Goal: Information Seeking & Learning: Learn about a topic

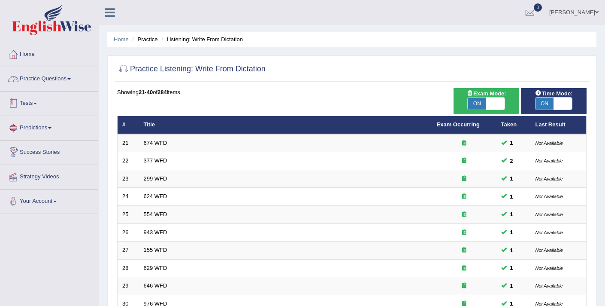
click at [34, 77] on link "Practice Questions" at bounding box center [49, 77] width 98 height 21
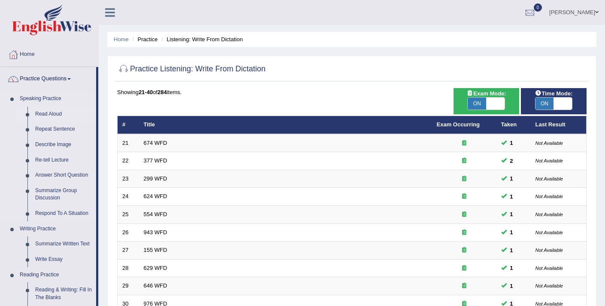
click at [54, 112] on link "Read Aloud" at bounding box center [63, 113] width 65 height 15
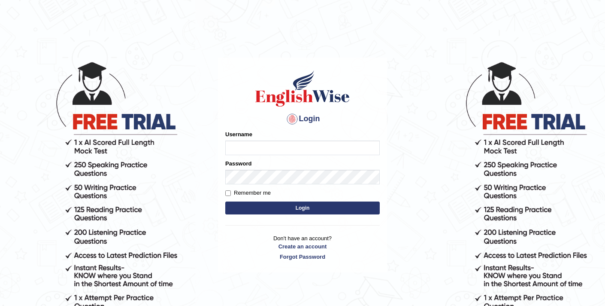
type input "elhamdavoodi"
click at [292, 211] on button "Login" at bounding box center [302, 207] width 155 height 13
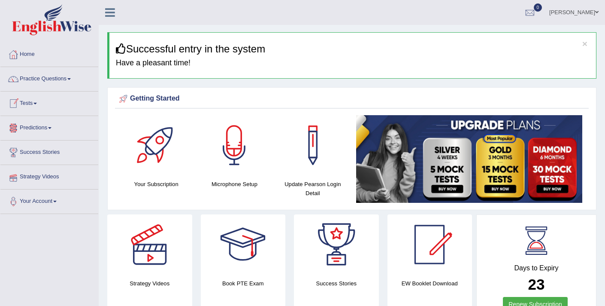
click at [33, 102] on link "Tests" at bounding box center [49, 101] width 98 height 21
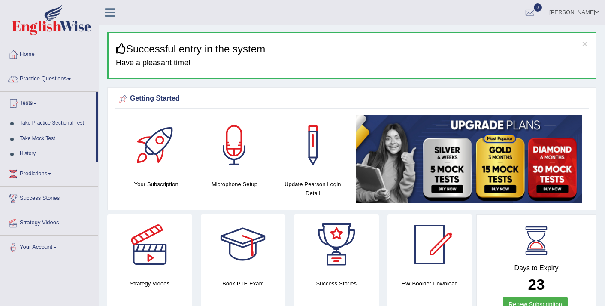
click at [33, 102] on link "Tests" at bounding box center [48, 101] width 96 height 21
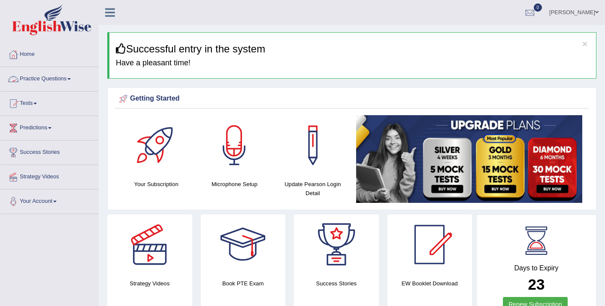
click at [46, 82] on link "Practice Questions" at bounding box center [49, 77] width 98 height 21
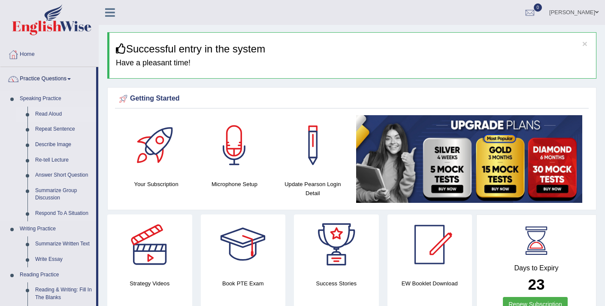
click at [53, 113] on link "Read Aloud" at bounding box center [63, 113] width 65 height 15
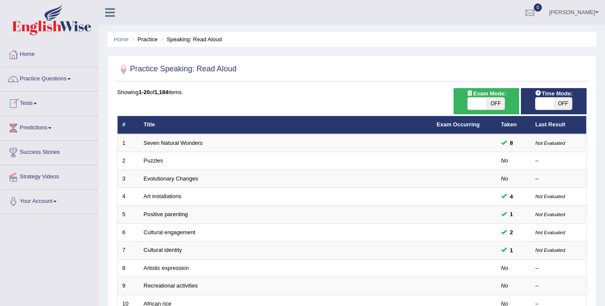
click at [480, 105] on span at bounding box center [477, 103] width 18 height 12
checkbox input "true"
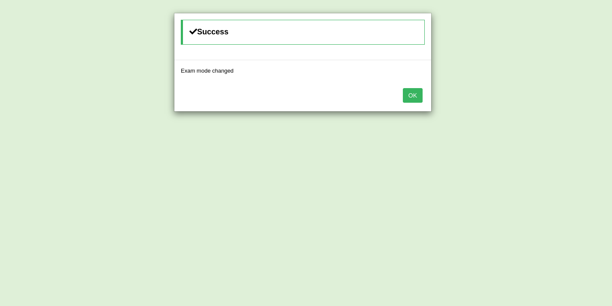
drag, startPoint x: 413, startPoint y: 99, endPoint x: 424, endPoint y: 100, distance: 11.2
click at [413, 99] on button "OK" at bounding box center [413, 95] width 20 height 15
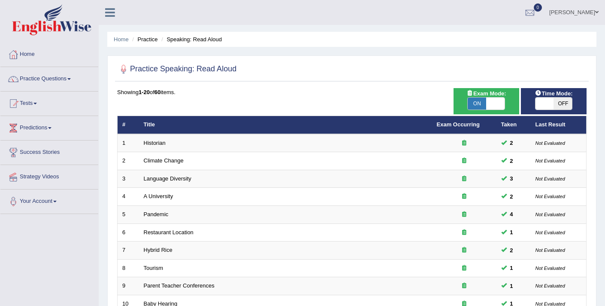
click at [548, 107] on span at bounding box center [545, 103] width 18 height 12
click at [541, 105] on span at bounding box center [545, 103] width 18 height 12
click at [539, 105] on span at bounding box center [545, 103] width 18 height 12
checkbox input "true"
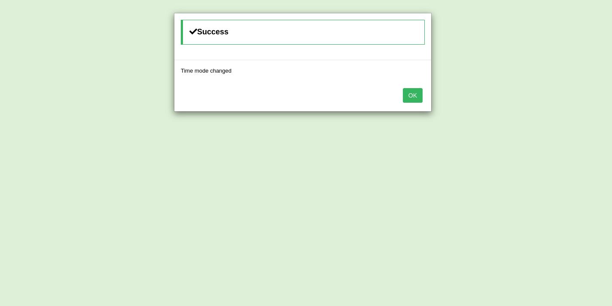
click at [417, 98] on button "OK" at bounding box center [413, 95] width 20 height 15
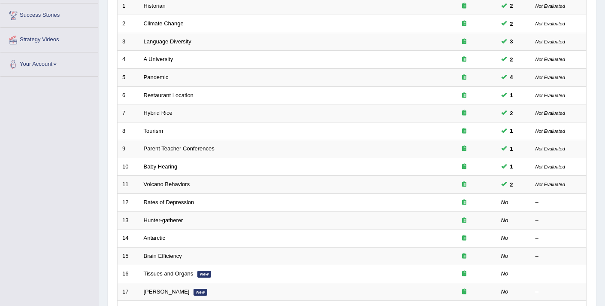
scroll to position [170, 0]
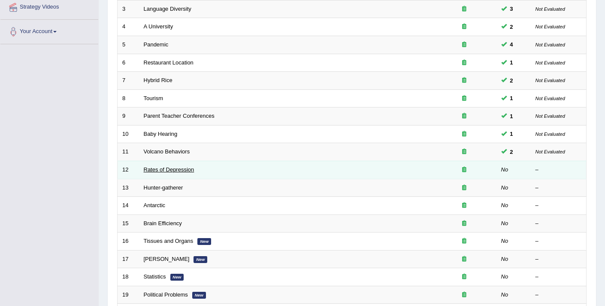
click at [158, 167] on link "Rates of Depression" at bounding box center [169, 169] width 51 height 6
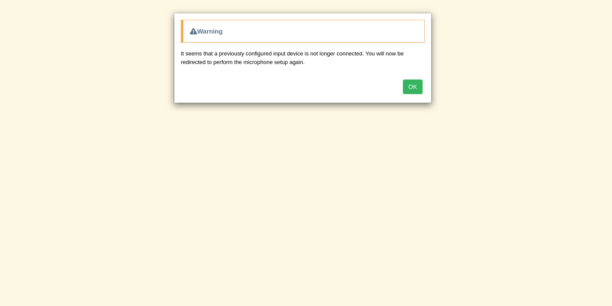
click at [414, 82] on button "OK" at bounding box center [413, 86] width 20 height 15
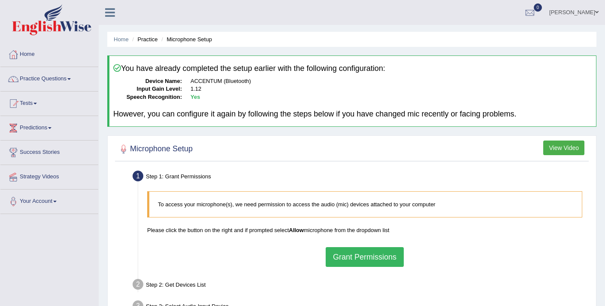
click at [384, 255] on button "Grant Permissions" at bounding box center [365, 257] width 78 height 20
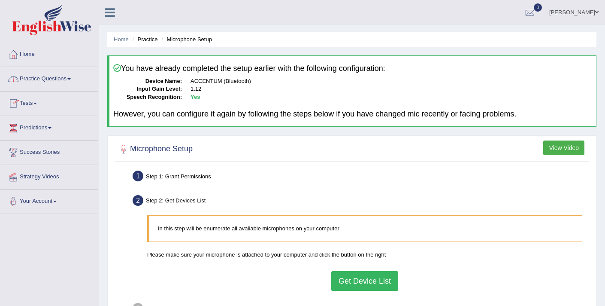
click at [47, 75] on link "Practice Questions" at bounding box center [49, 77] width 98 height 21
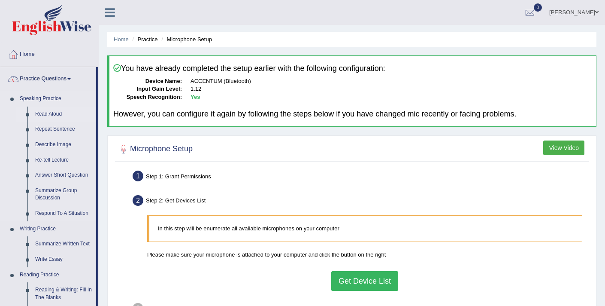
click at [49, 110] on link "Read Aloud" at bounding box center [63, 113] width 65 height 15
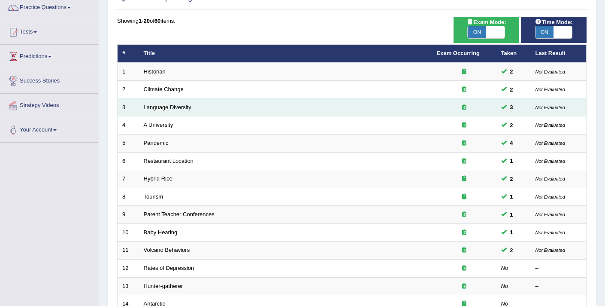
scroll to position [108, 0]
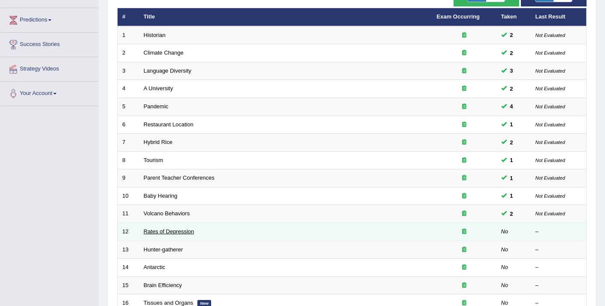
click at [180, 230] on link "Rates of Depression" at bounding box center [169, 231] width 51 height 6
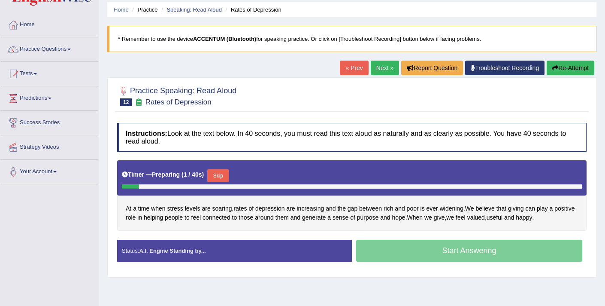
scroll to position [30, 0]
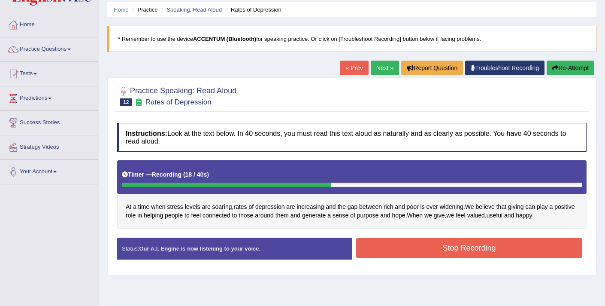
click at [389, 246] on button "Stop Recording" at bounding box center [469, 248] width 226 height 20
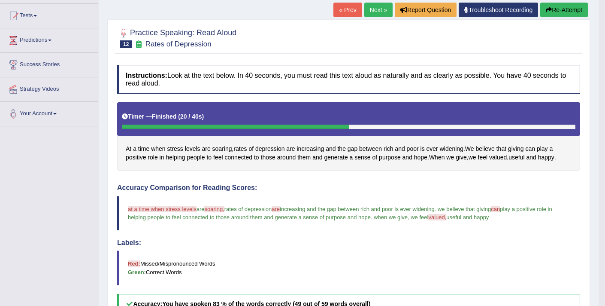
scroll to position [0, 0]
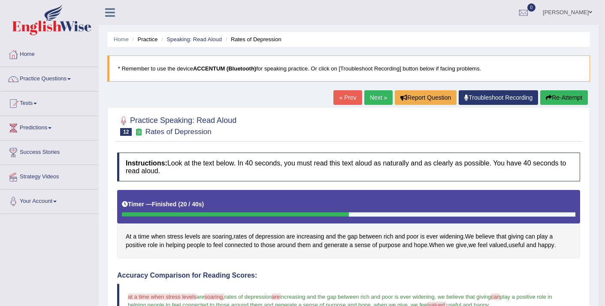
click at [370, 99] on link "Next »" at bounding box center [379, 97] width 28 height 15
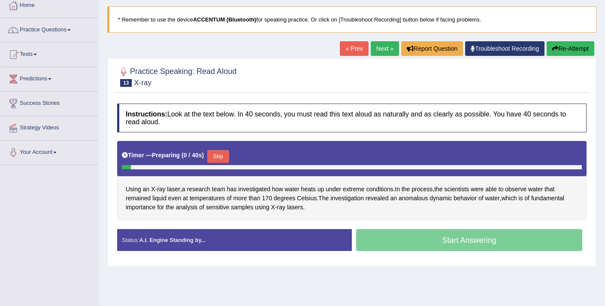
scroll to position [95, 0]
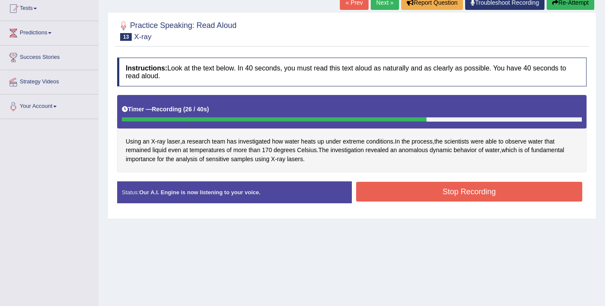
click at [414, 184] on button "Stop Recording" at bounding box center [469, 192] width 226 height 20
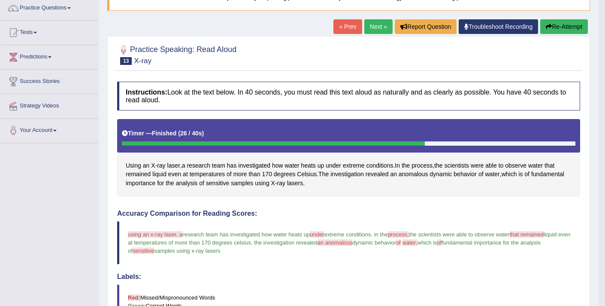
scroll to position [70, 0]
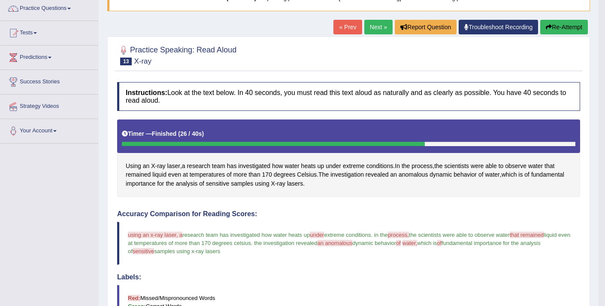
click at [376, 29] on link "Next »" at bounding box center [379, 27] width 28 height 15
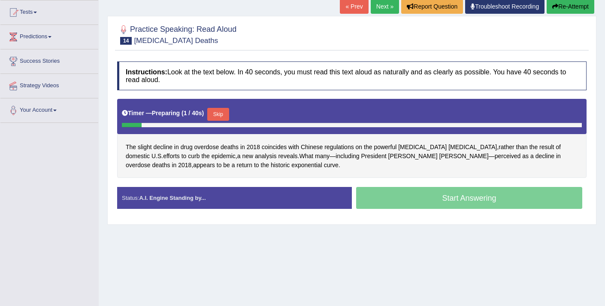
scroll to position [91, 0]
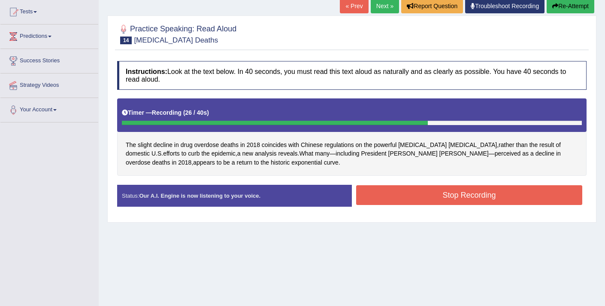
click at [384, 201] on button "Stop Recording" at bounding box center [469, 195] width 226 height 20
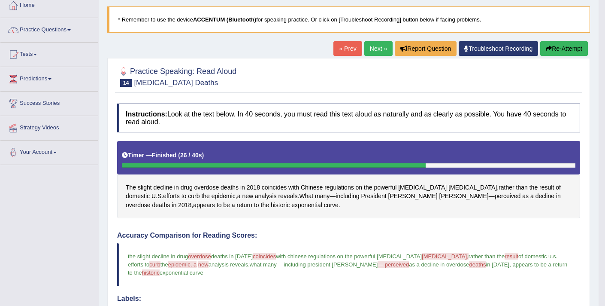
scroll to position [48, 0]
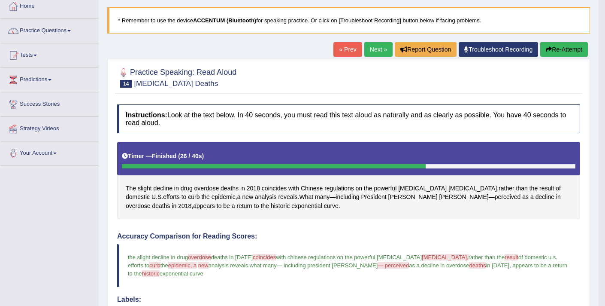
click at [33, 56] on link "Tests" at bounding box center [49, 53] width 98 height 21
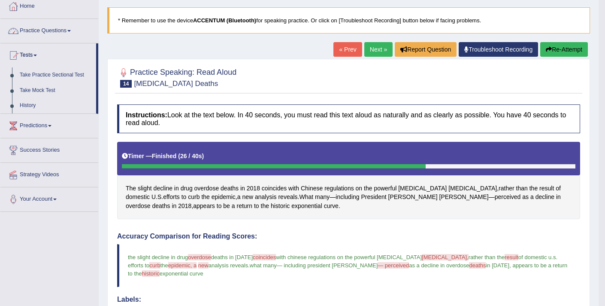
click at [49, 30] on link "Practice Questions" at bounding box center [49, 29] width 98 height 21
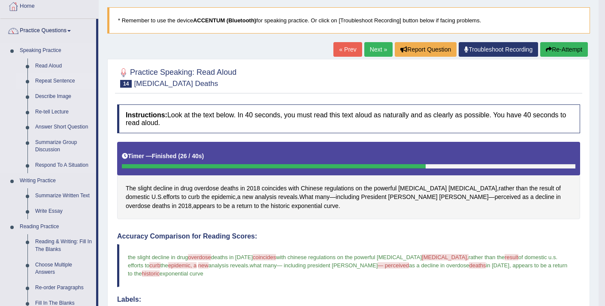
click at [43, 82] on link "Repeat Sentence" at bounding box center [63, 80] width 65 height 15
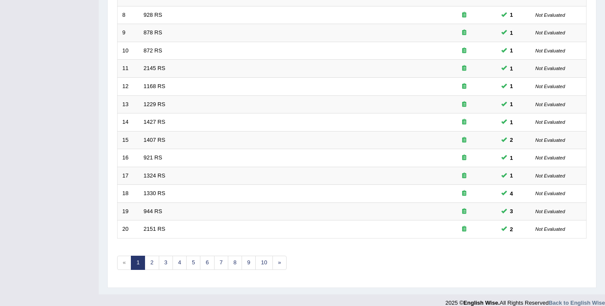
scroll to position [263, 0]
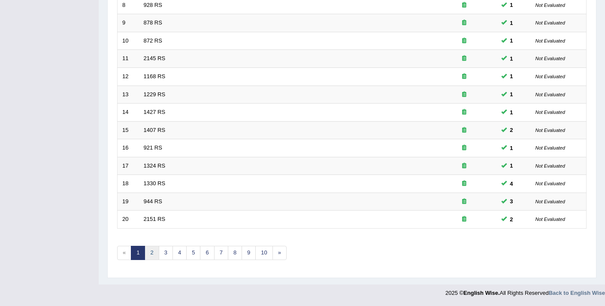
click at [149, 254] on link "2" at bounding box center [152, 253] width 14 height 14
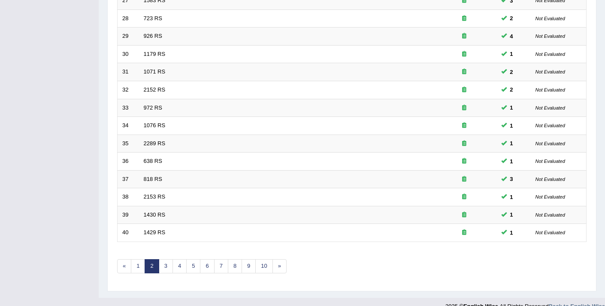
scroll to position [263, 0]
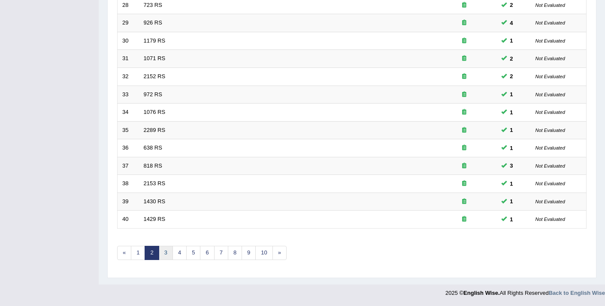
click at [163, 254] on link "3" at bounding box center [166, 253] width 14 height 14
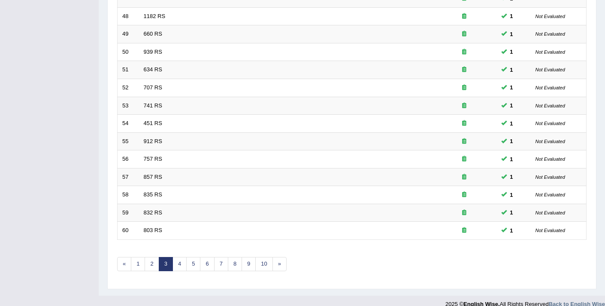
scroll to position [263, 0]
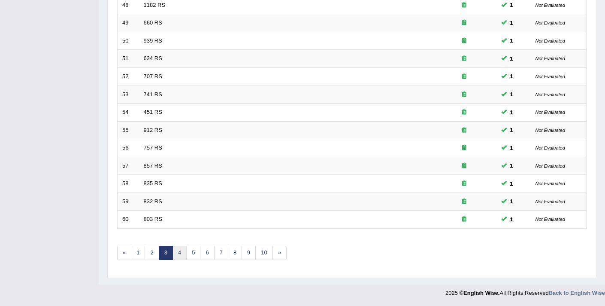
click at [179, 255] on link "4" at bounding box center [180, 253] width 14 height 14
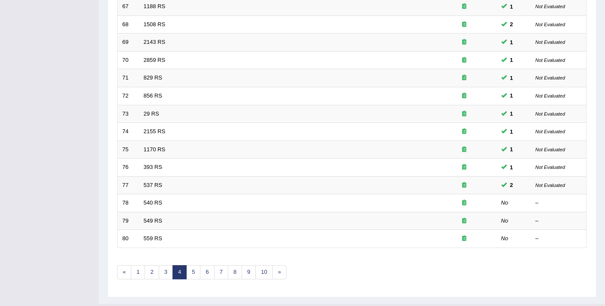
scroll to position [251, 0]
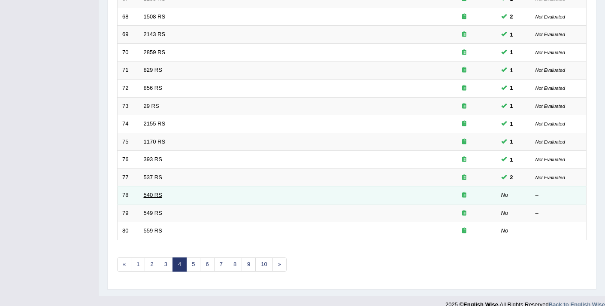
click at [149, 196] on link "540 RS" at bounding box center [153, 195] width 18 height 6
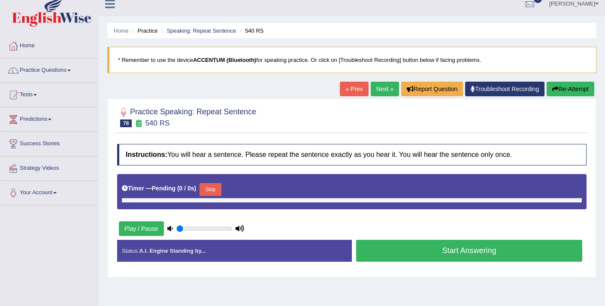
scroll to position [11, 0]
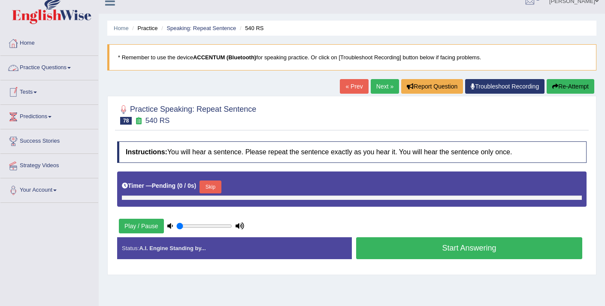
click at [377, 85] on link "Next »" at bounding box center [385, 86] width 28 height 15
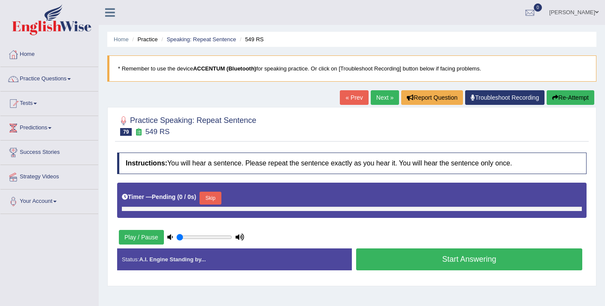
click at [214, 198] on button "Skip" at bounding box center [210, 198] width 21 height 13
click at [216, 196] on button "Skip" at bounding box center [210, 198] width 21 height 13
click at [55, 81] on link "Practice Questions" at bounding box center [49, 77] width 98 height 21
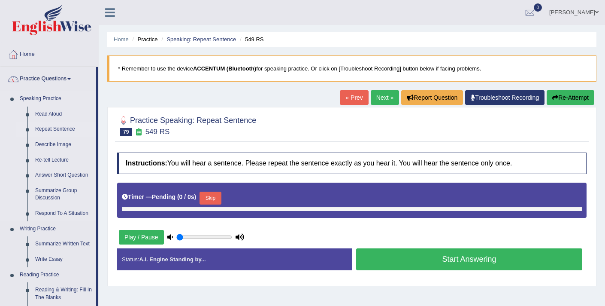
click at [55, 126] on link "Repeat Sentence" at bounding box center [63, 129] width 65 height 15
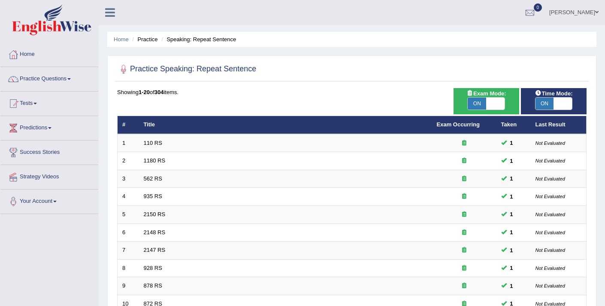
click at [495, 100] on span at bounding box center [496, 103] width 18 height 12
checkbox input "false"
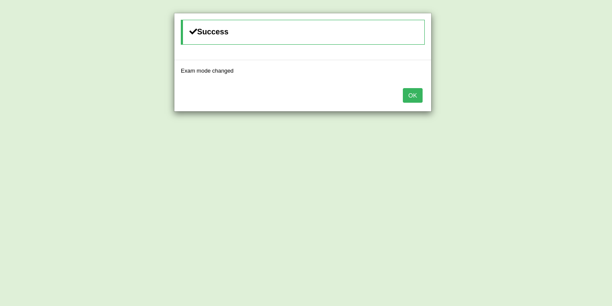
click at [411, 97] on button "OK" at bounding box center [413, 95] width 20 height 15
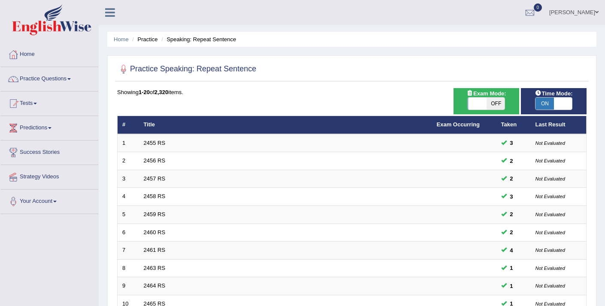
click at [563, 105] on span at bounding box center [563, 103] width 18 height 12
checkbox input "false"
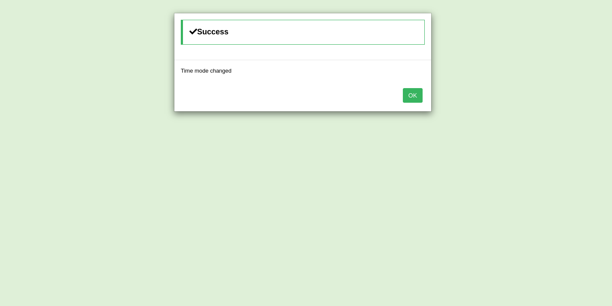
click at [411, 99] on button "OK" at bounding box center [413, 95] width 20 height 15
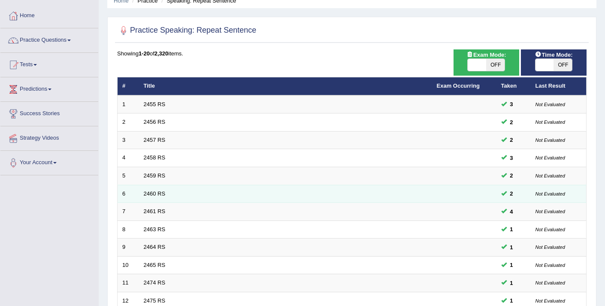
scroll to position [263, 0]
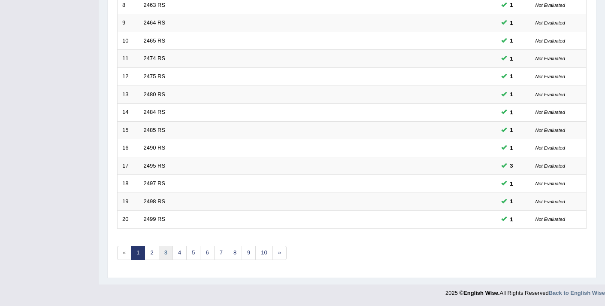
click at [162, 256] on link "3" at bounding box center [166, 253] width 14 height 14
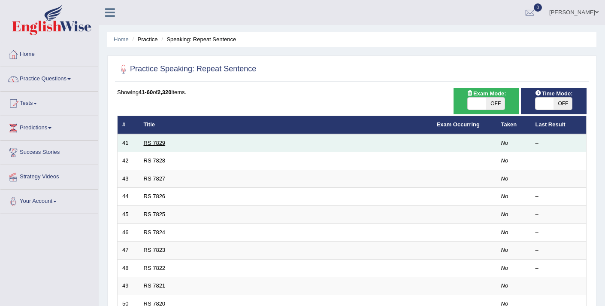
click at [151, 143] on link "RS 7829" at bounding box center [155, 143] width 22 height 6
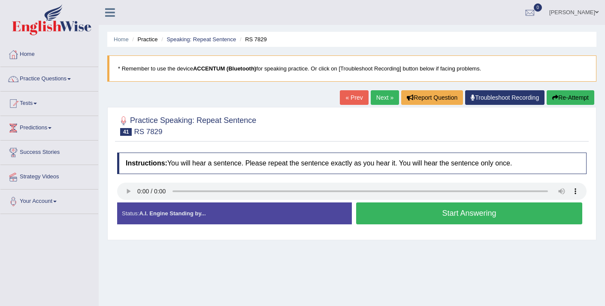
click at [448, 222] on button "Start Answering" at bounding box center [469, 213] width 226 height 22
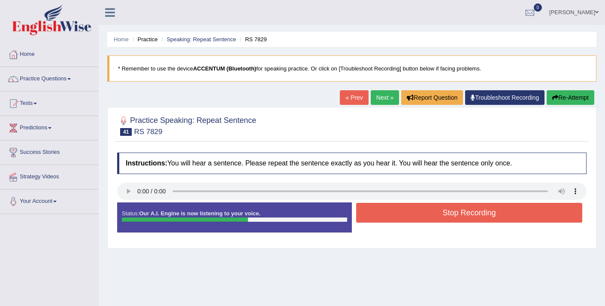
click at [448, 222] on button "Stop Recording" at bounding box center [469, 213] width 226 height 20
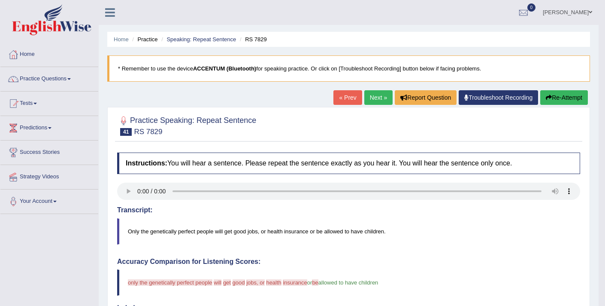
click at [366, 96] on link "Next »" at bounding box center [379, 97] width 28 height 15
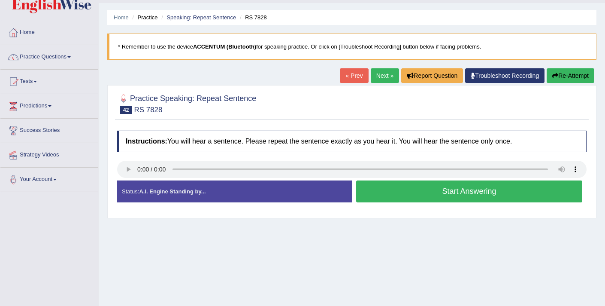
scroll to position [23, 0]
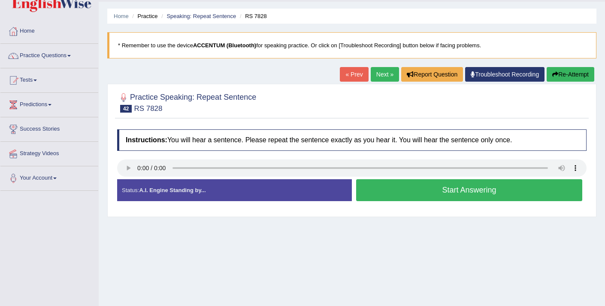
click at [413, 191] on button "Start Answering" at bounding box center [469, 190] width 226 height 22
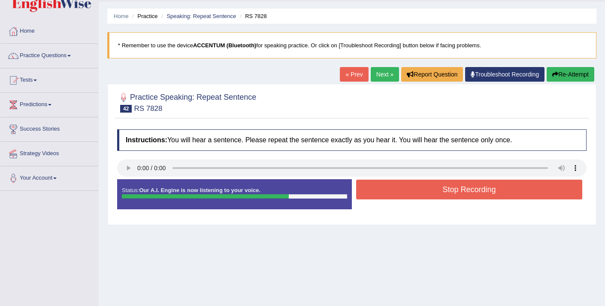
click at [413, 191] on button "Stop Recording" at bounding box center [469, 189] width 226 height 20
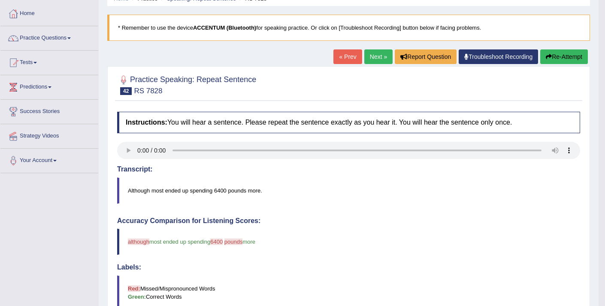
scroll to position [0, 0]
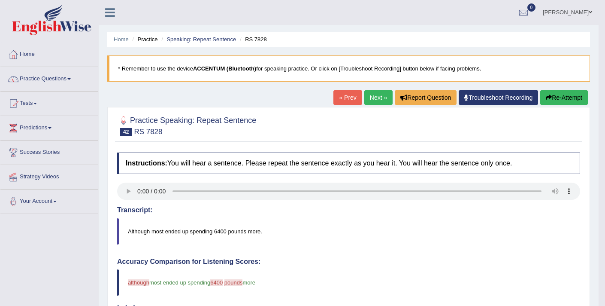
click at [368, 100] on link "Next »" at bounding box center [379, 97] width 28 height 15
